Goal: Task Accomplishment & Management: Use online tool/utility

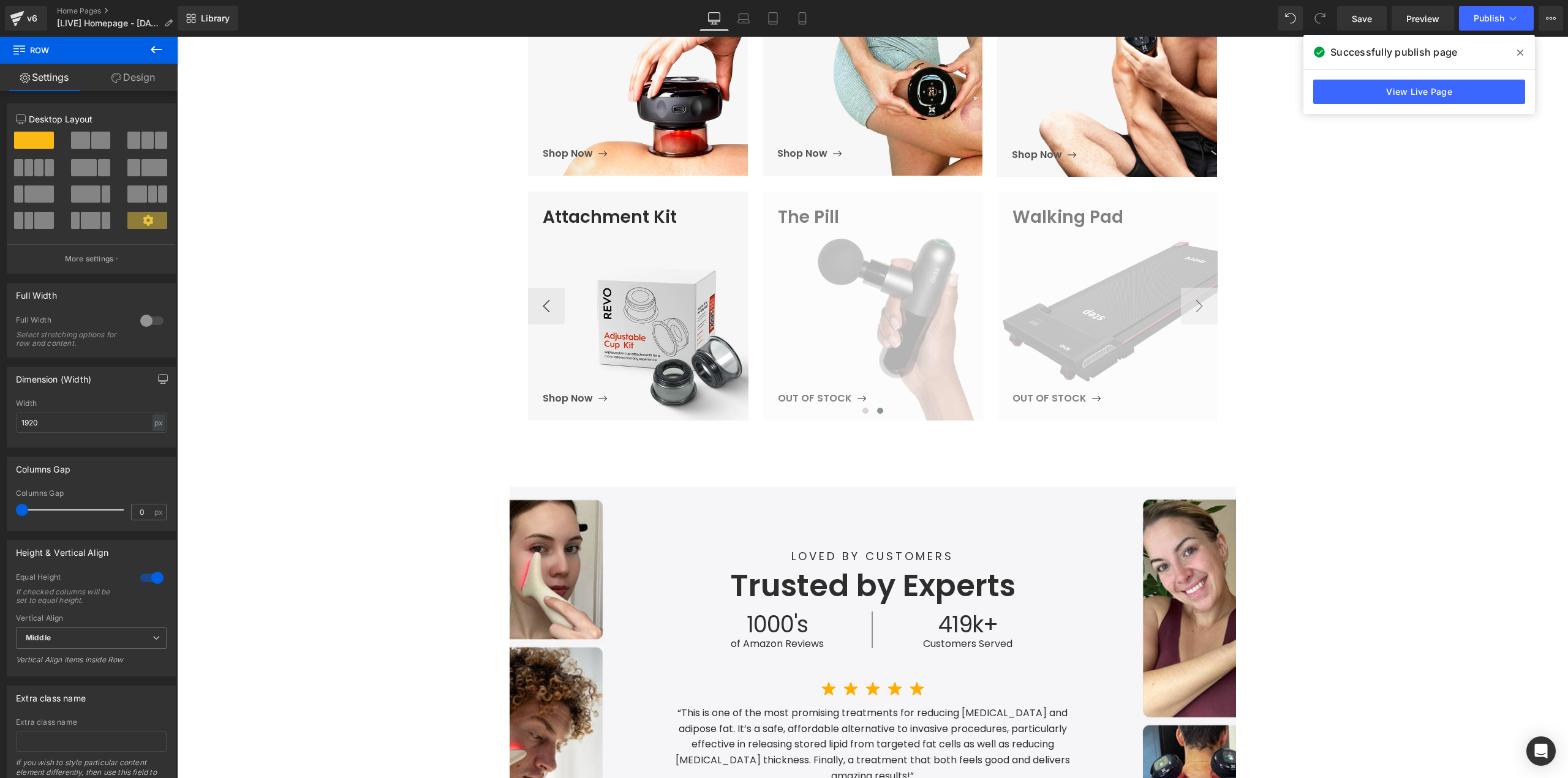
scroll to position [674, 0]
click at [1016, 306] on span "Walking Pad Heading OUT OF STOCK Button" at bounding box center [1115, 306] width 205 height 199
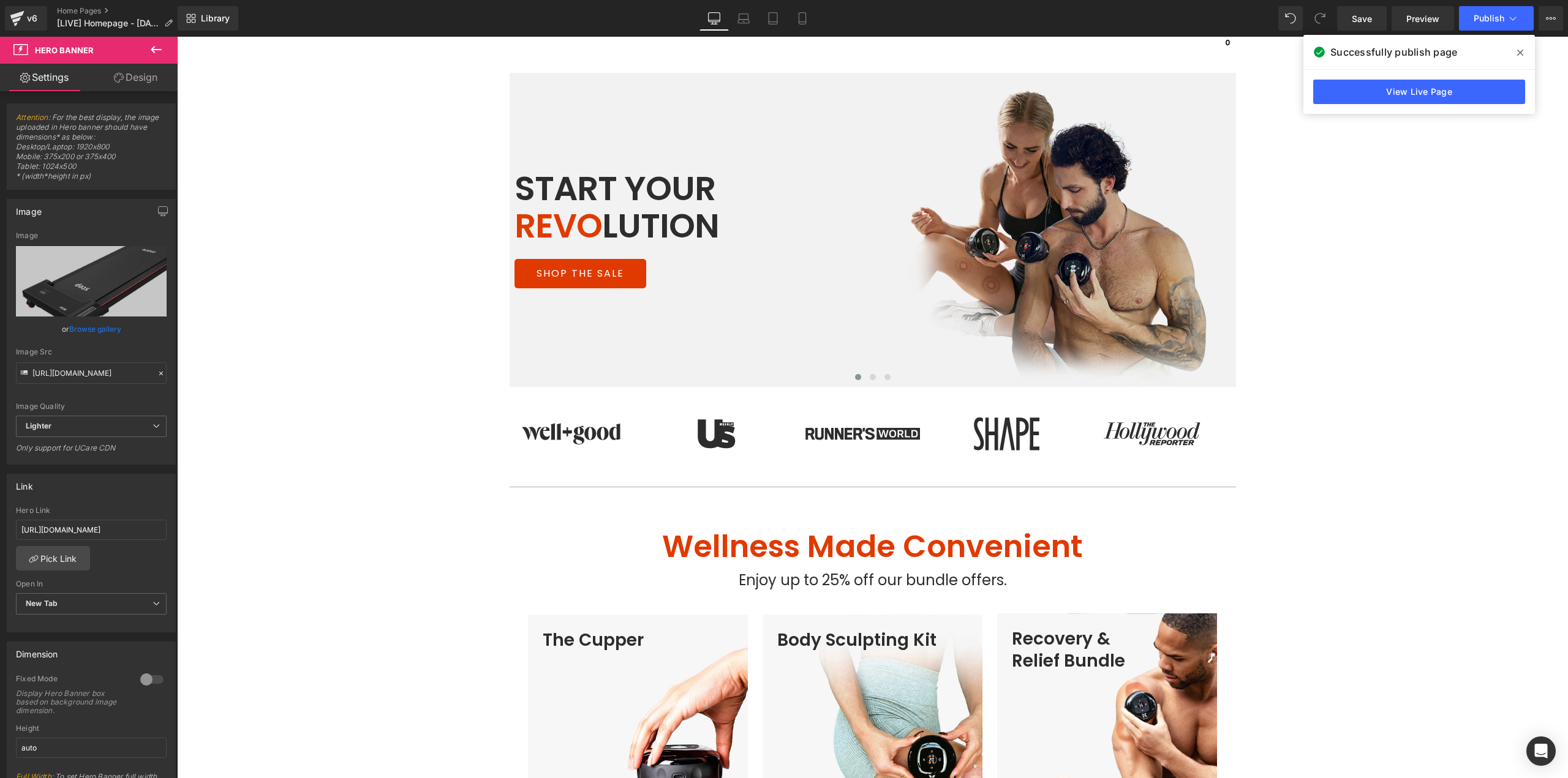
scroll to position [0, 0]
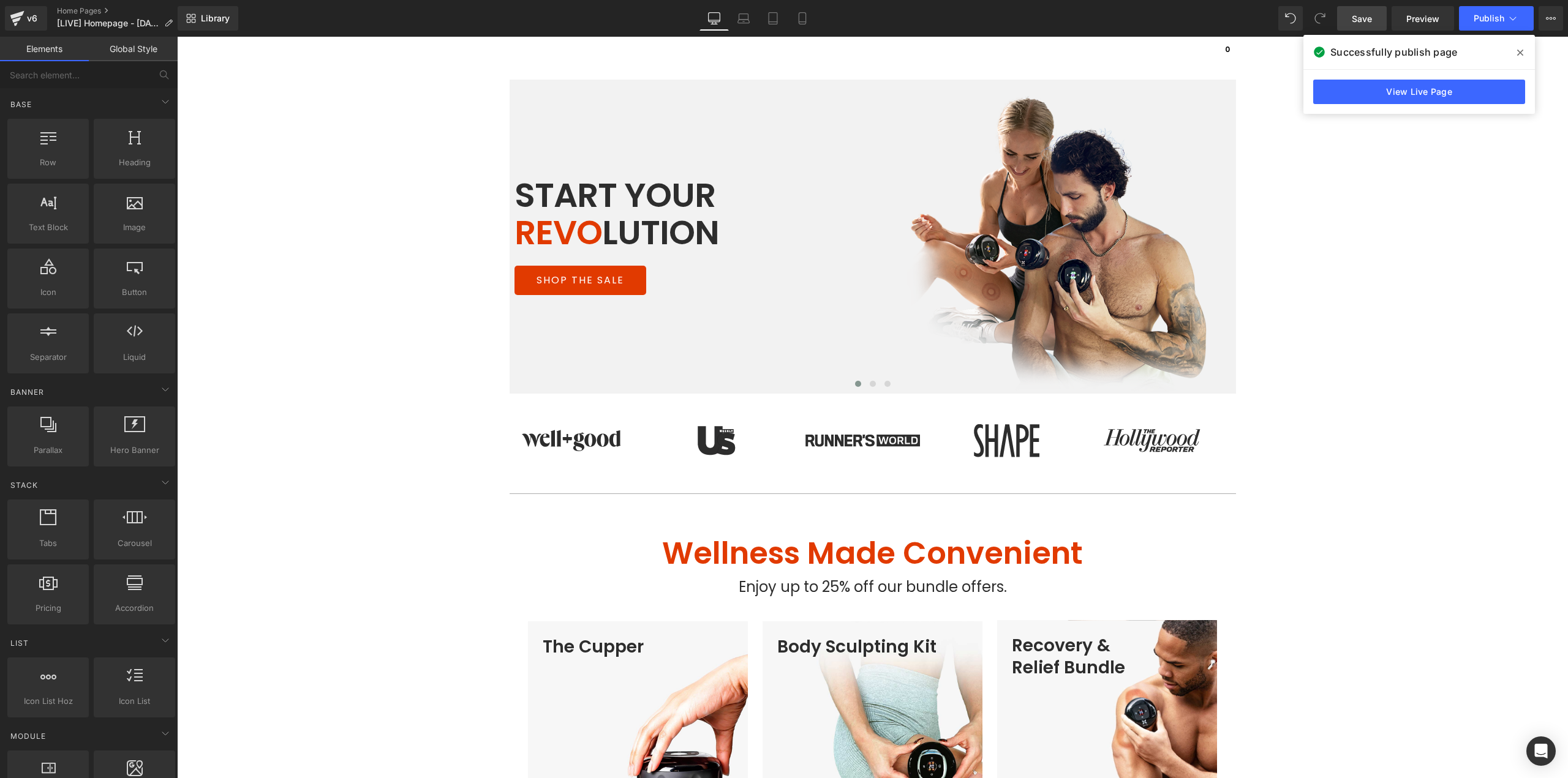
drag, startPoint x: 1359, startPoint y: 30, endPoint x: 33, endPoint y: 165, distance: 1332.9
click at [1359, 30] on link "Save" at bounding box center [1362, 19] width 50 height 25
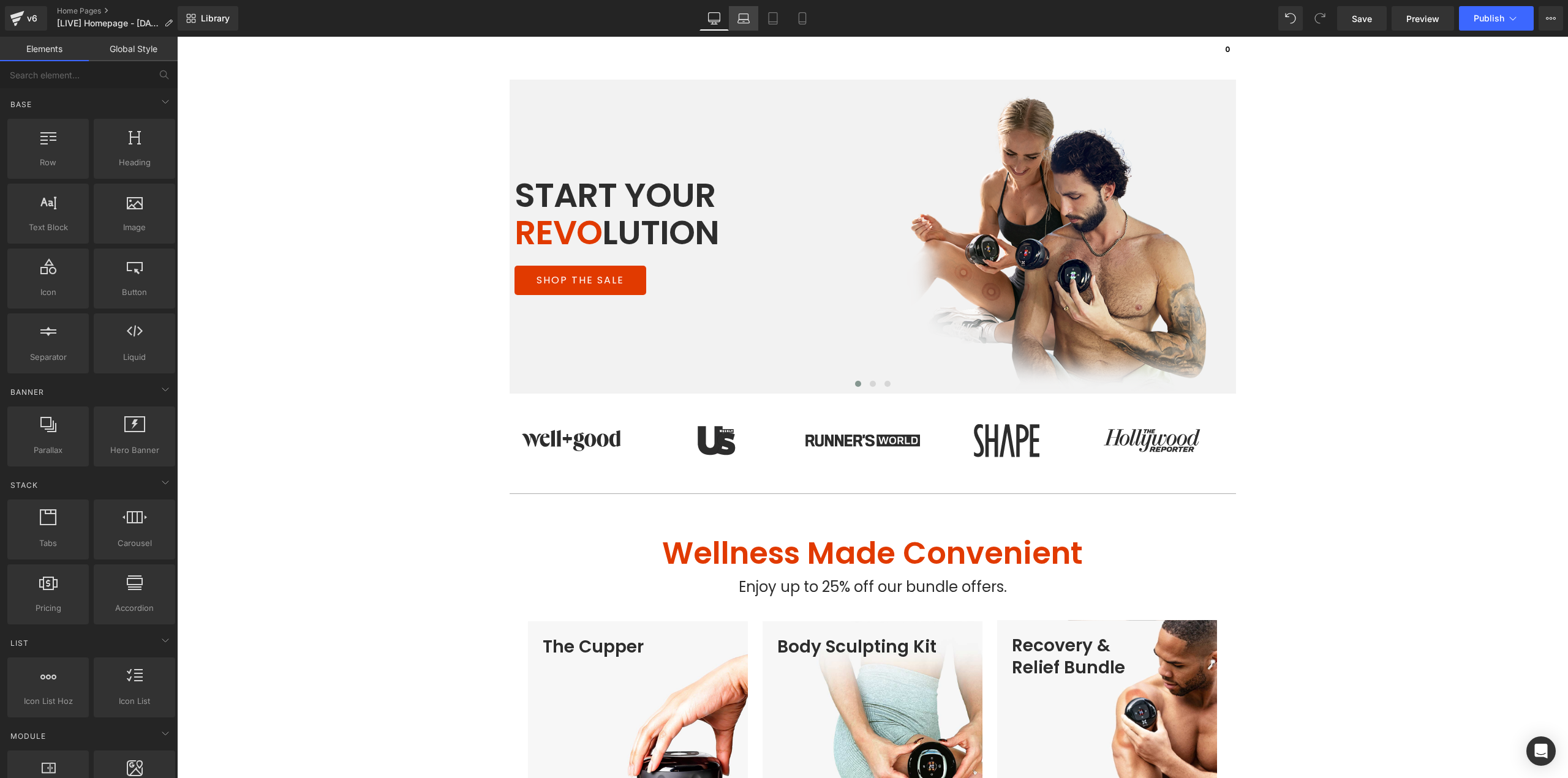
click at [740, 14] on icon at bounding box center [744, 16] width 9 height 5
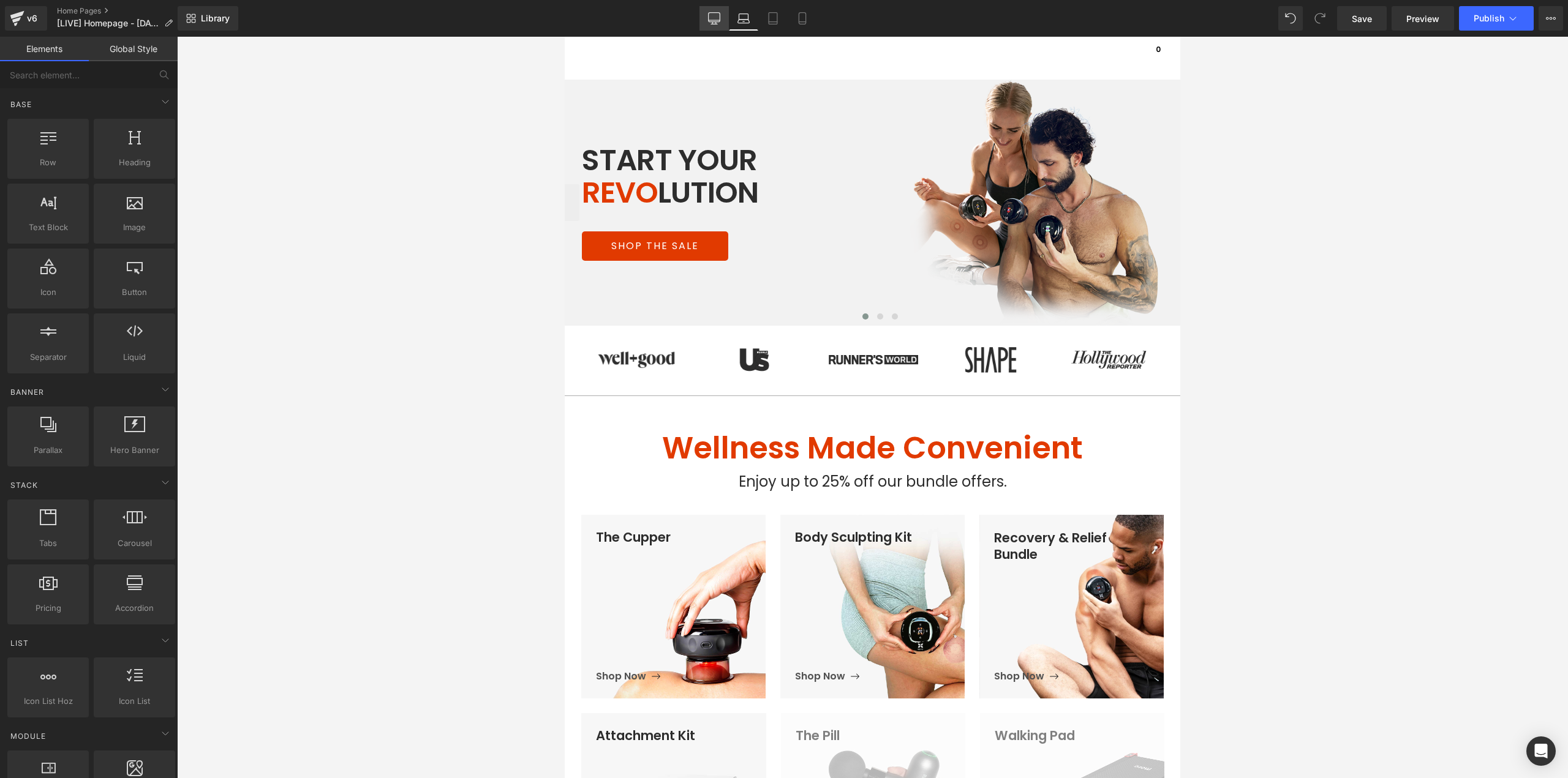
click at [722, 16] on link "Desktop" at bounding box center [715, 19] width 29 height 25
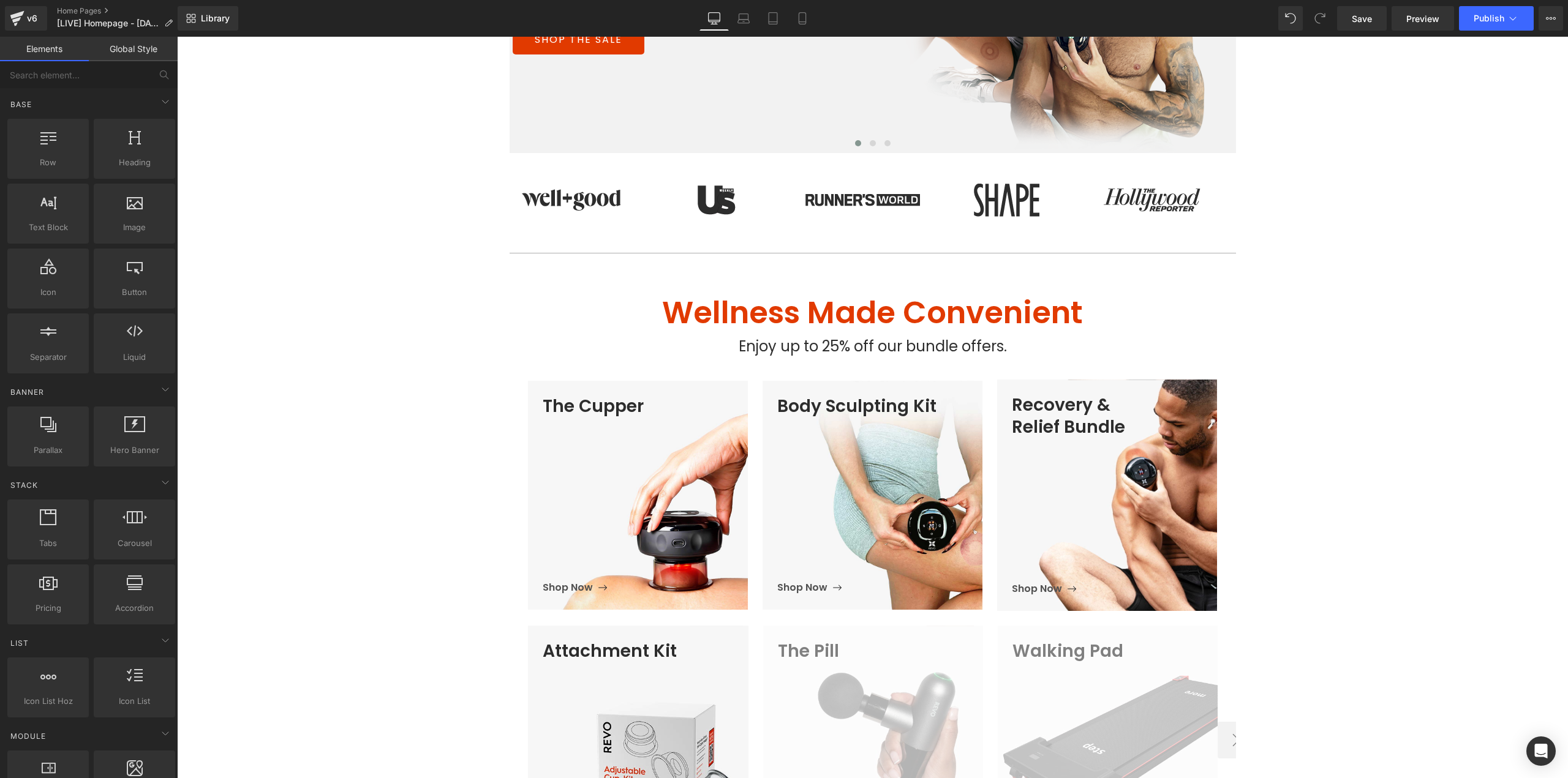
scroll to position [226, 0]
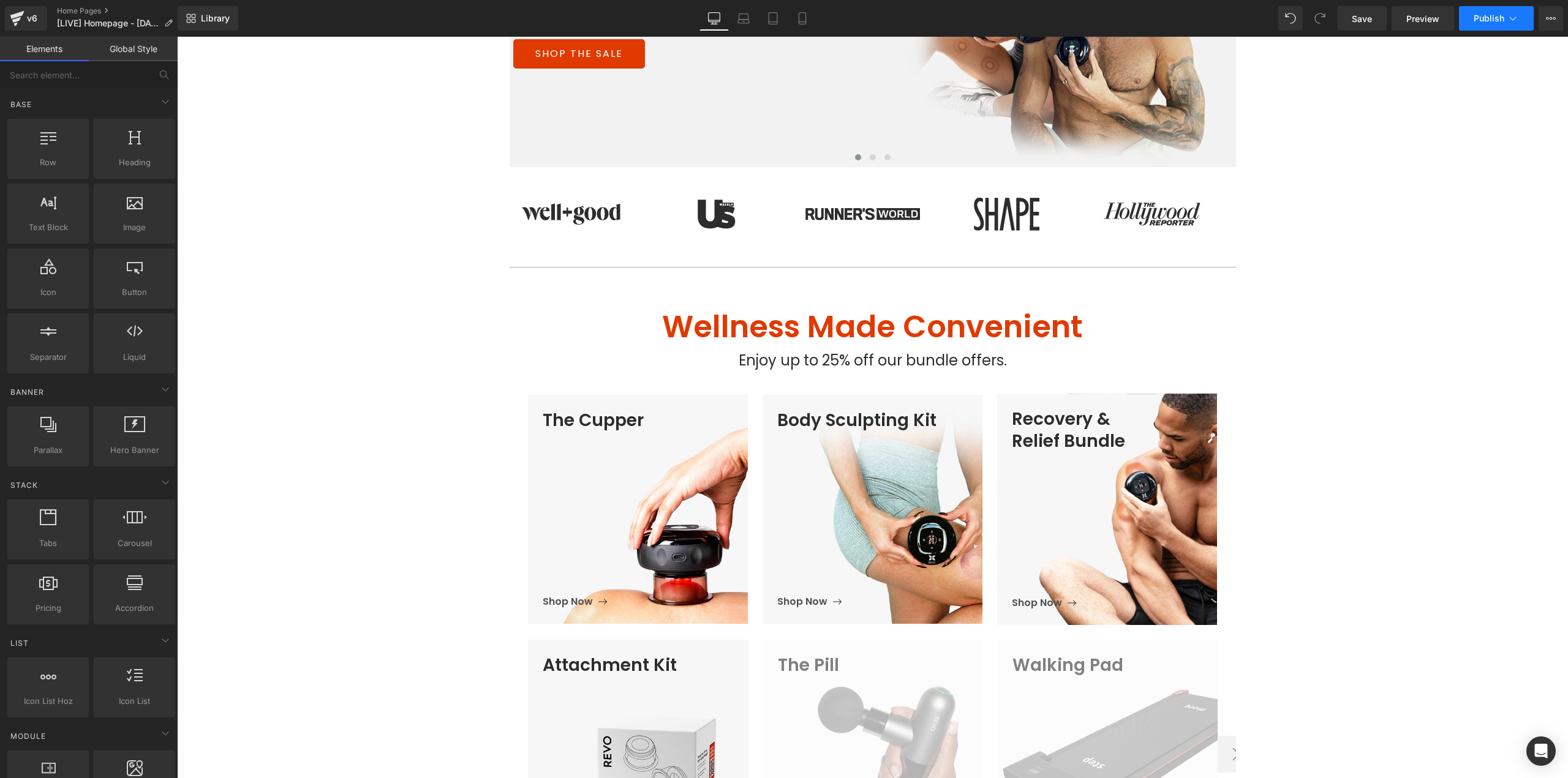
click at [1473, 16] on span "Publish" at bounding box center [1488, 18] width 30 height 10
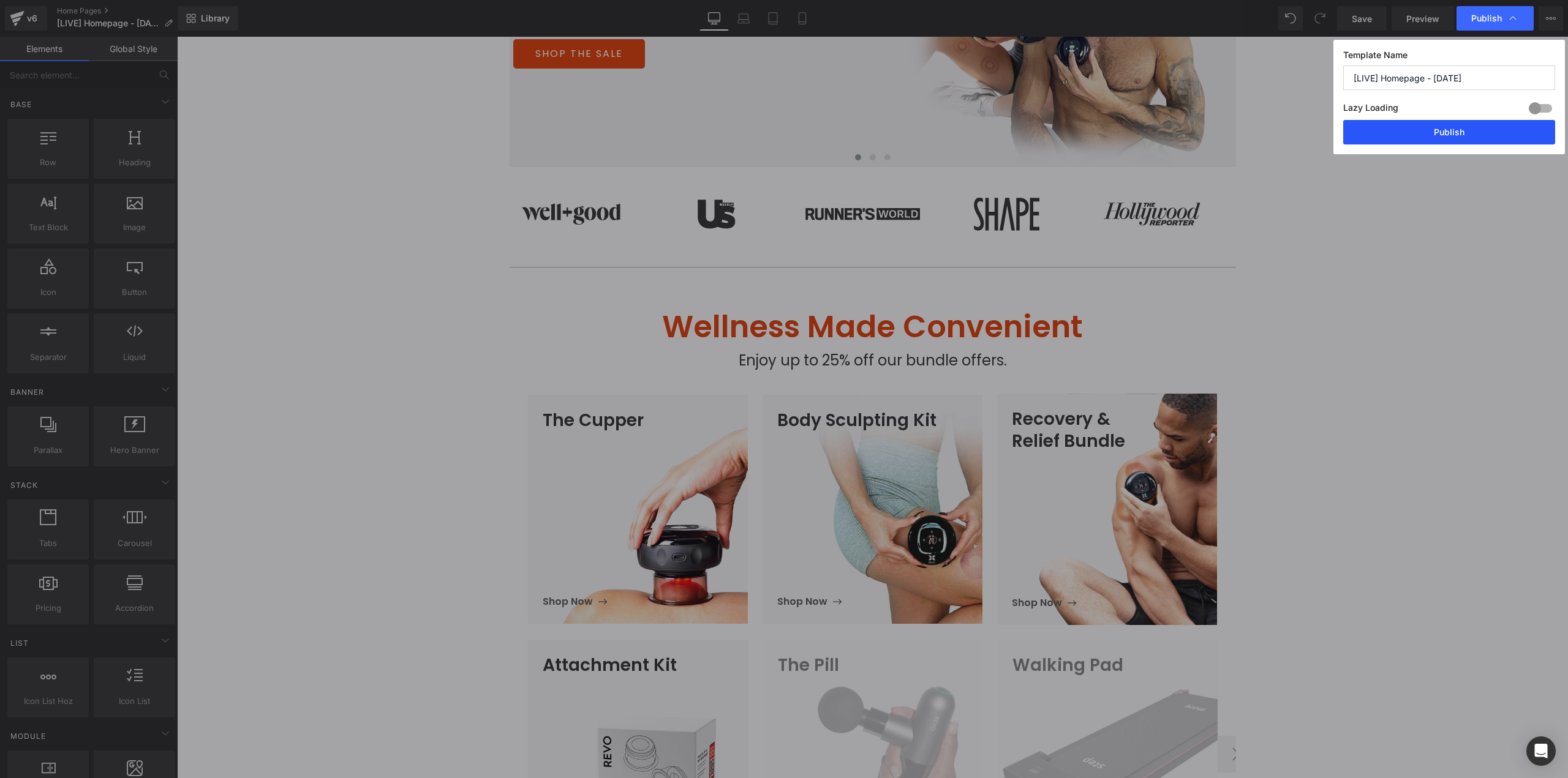
click at [1403, 135] on button "Publish" at bounding box center [1449, 133] width 212 height 25
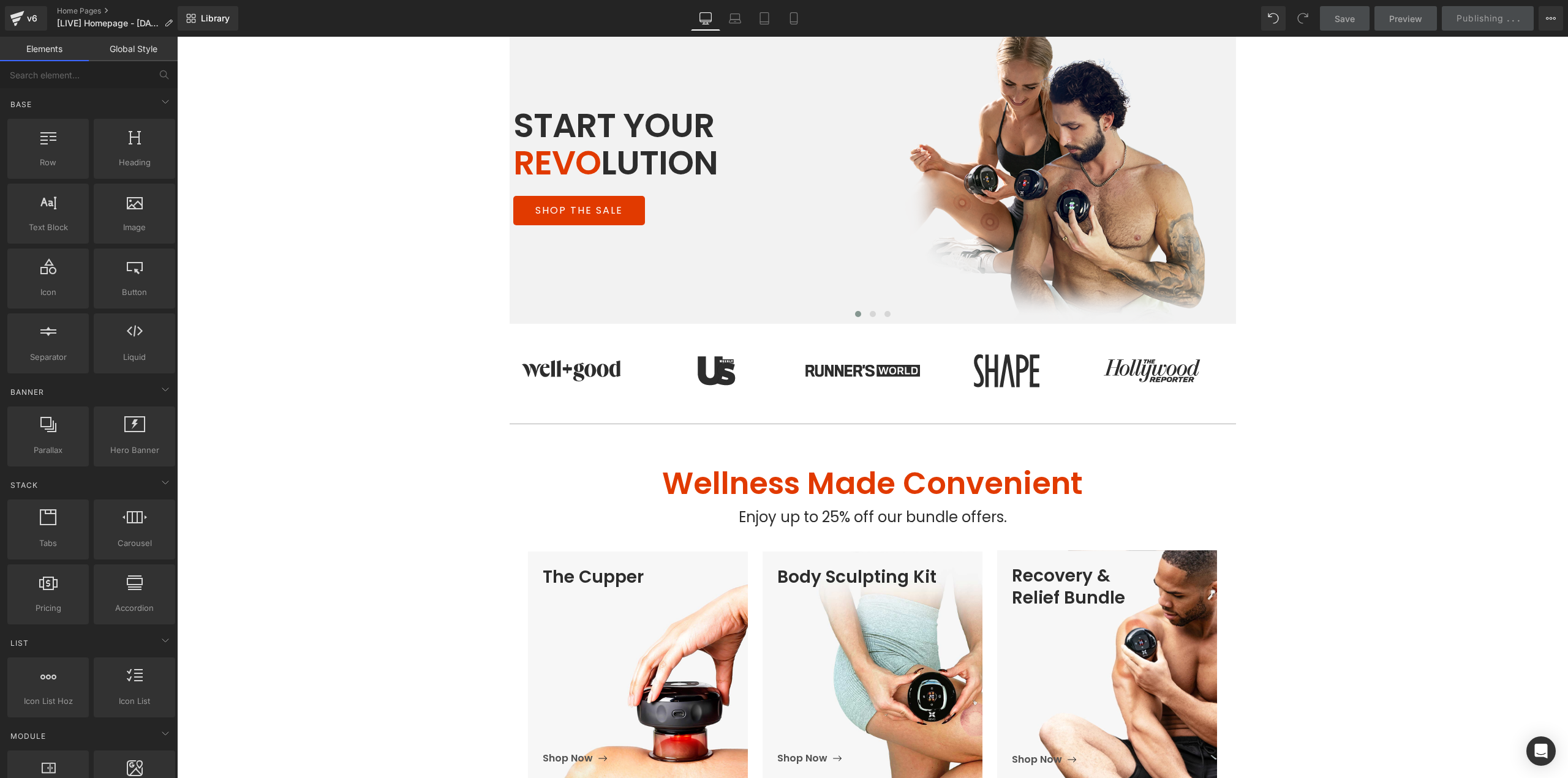
scroll to position [43, 0]
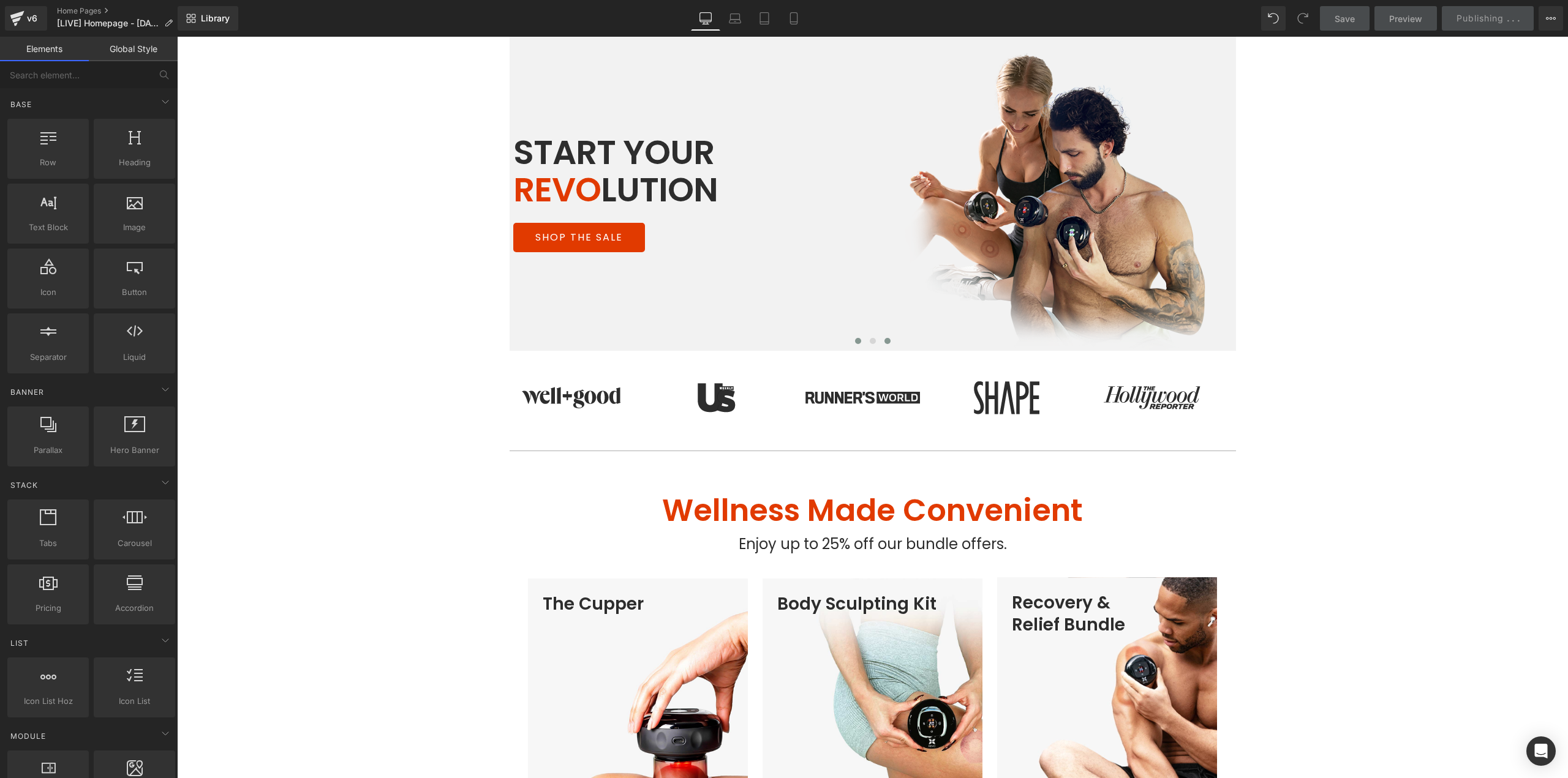
click at [886, 341] on button at bounding box center [887, 341] width 15 height 12
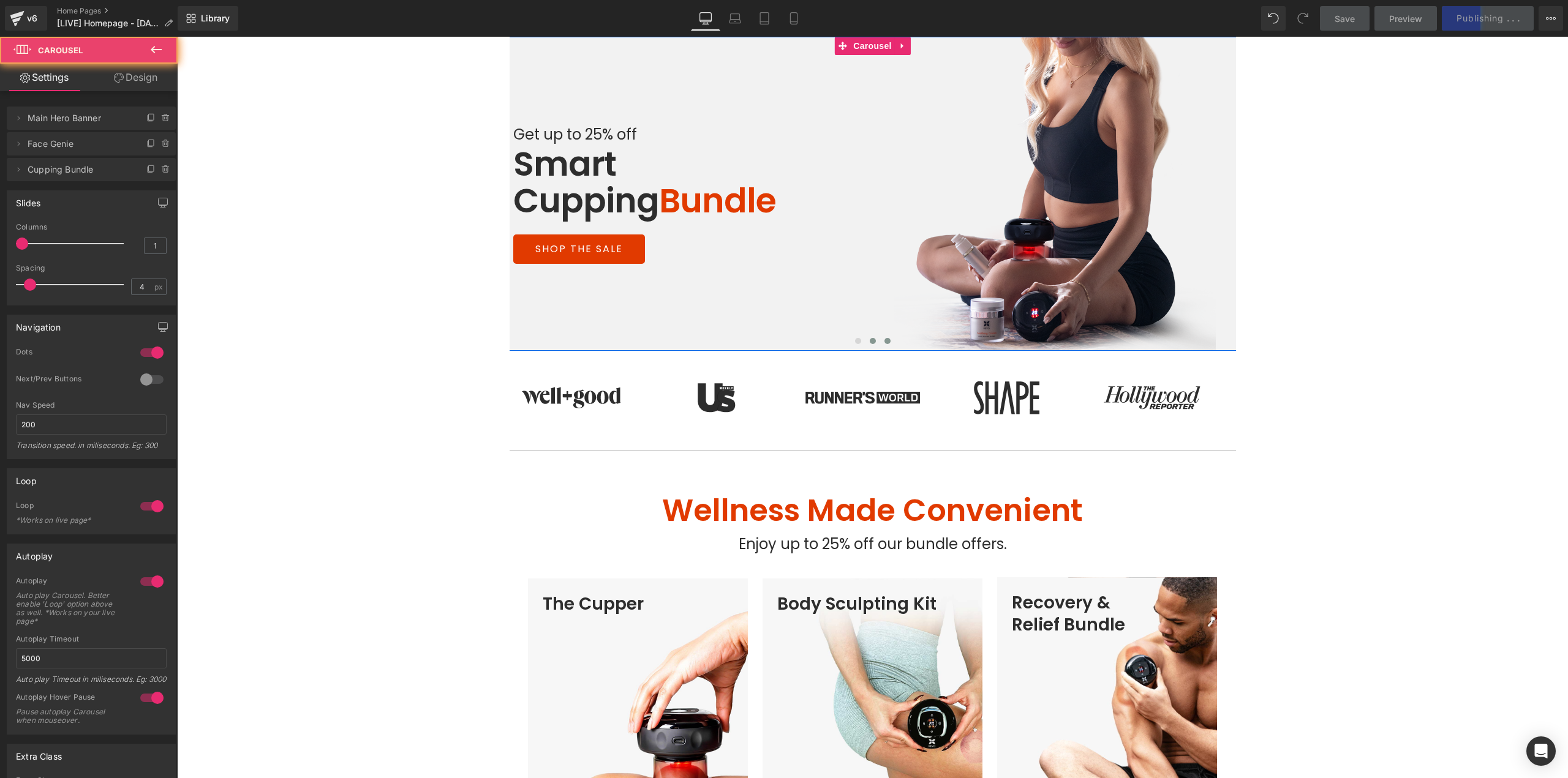
click at [870, 341] on span at bounding box center [873, 341] width 6 height 6
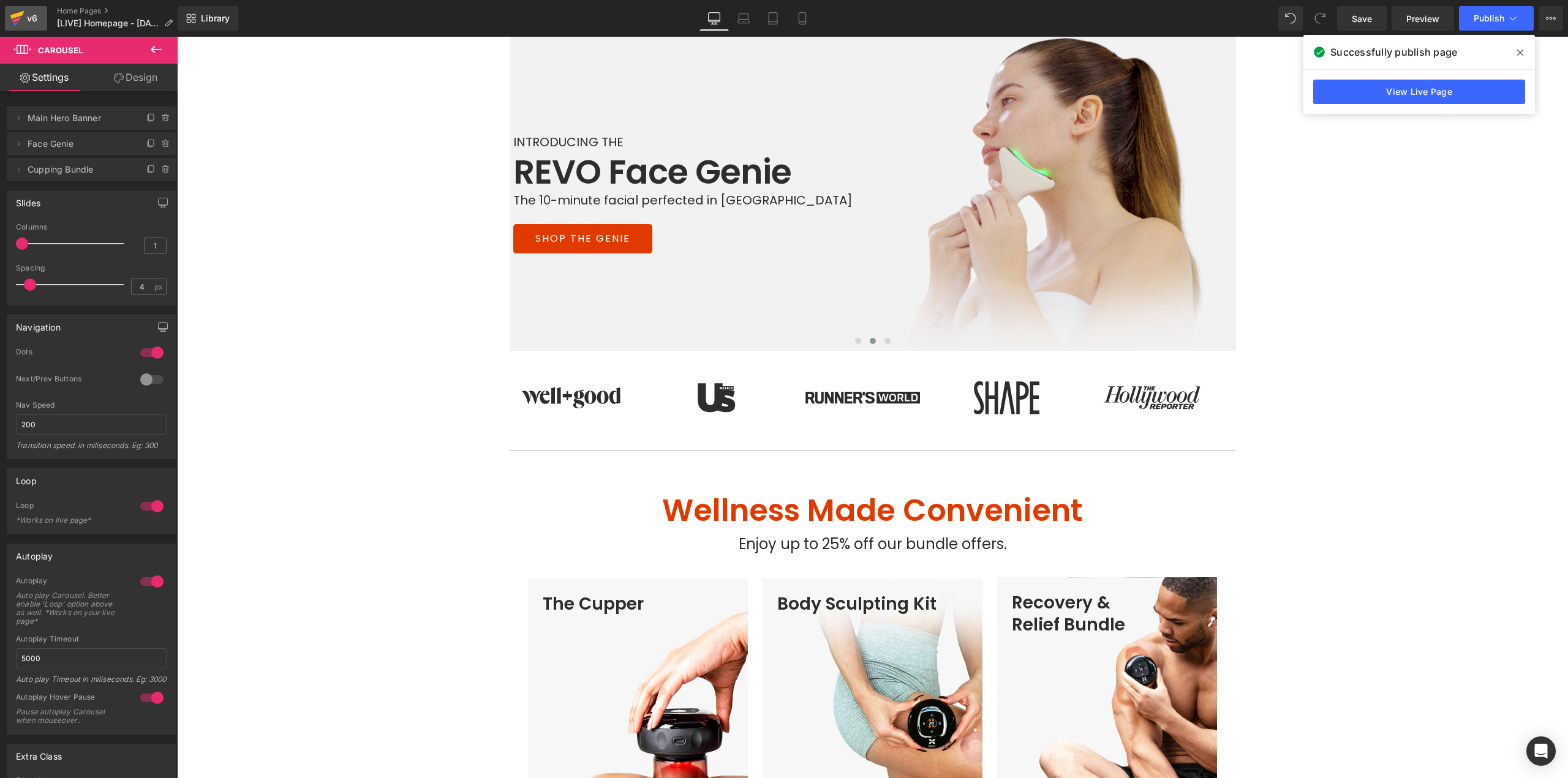
click at [27, 22] on div "v6" at bounding box center [33, 18] width 16 height 16
